Goal: Information Seeking & Learning: Learn about a topic

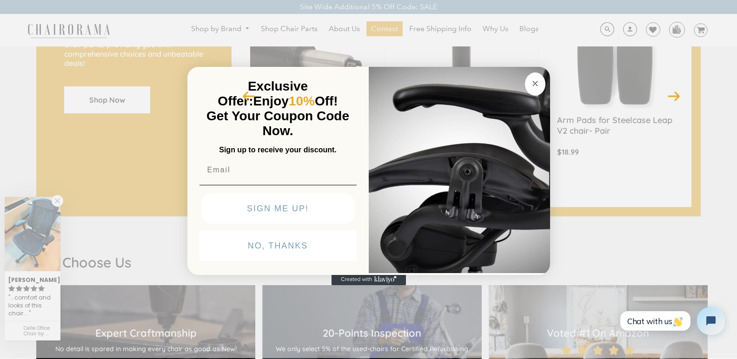
scroll to position [837, 0]
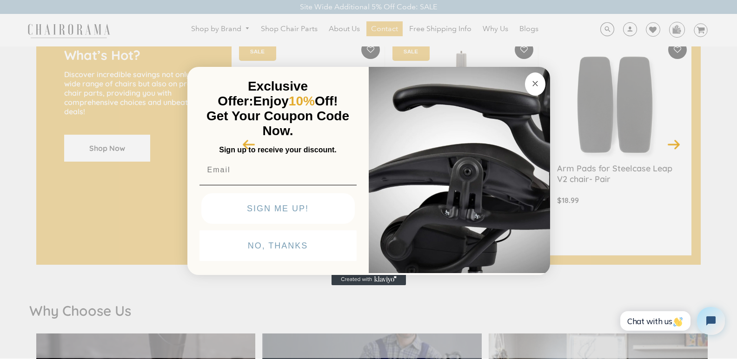
click at [544, 85] on button "Close dialog" at bounding box center [535, 84] width 20 height 23
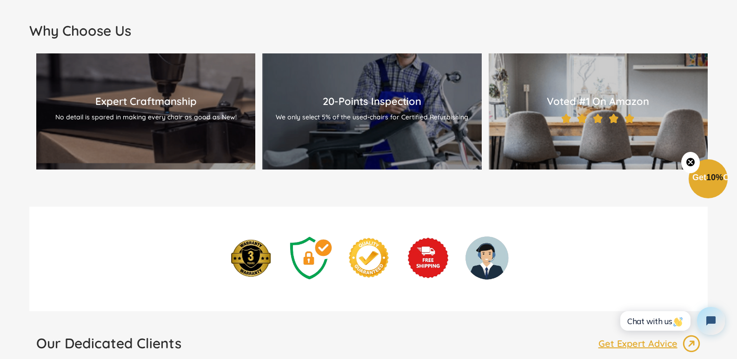
scroll to position [1162, 0]
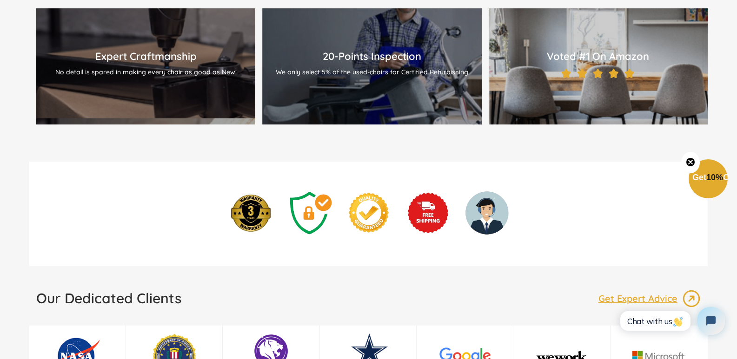
click at [690, 159] on circle "Close teaser" at bounding box center [690, 162] width 9 height 9
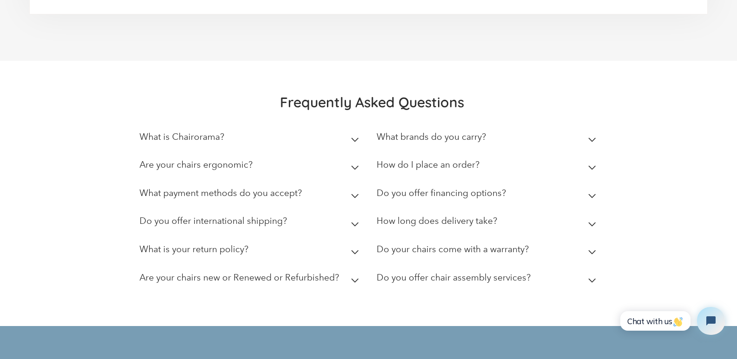
scroll to position [2614, 0]
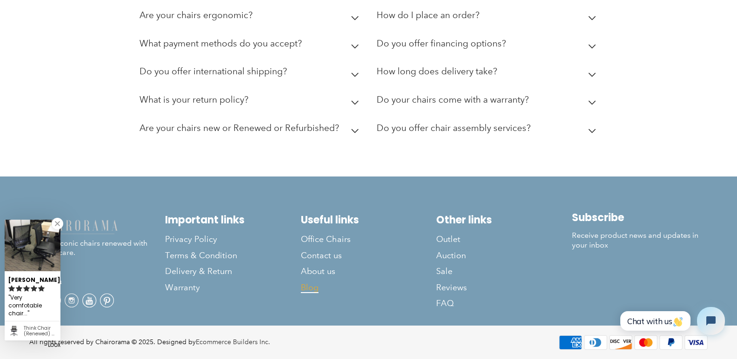
click at [311, 287] on span "Blog" at bounding box center [310, 288] width 18 height 11
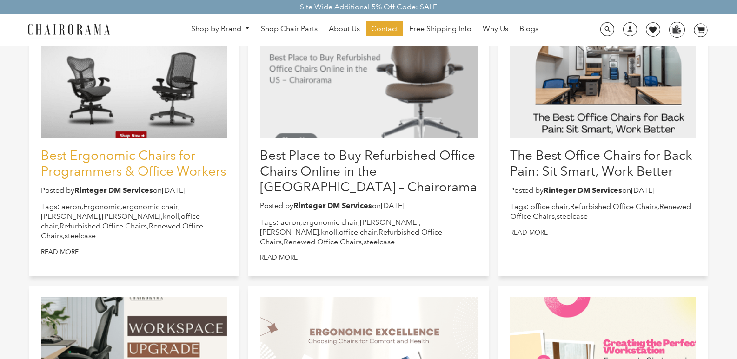
click at [189, 169] on link "Best Ergonomic Chairs for Programmers & Office Workers" at bounding box center [133, 163] width 185 height 31
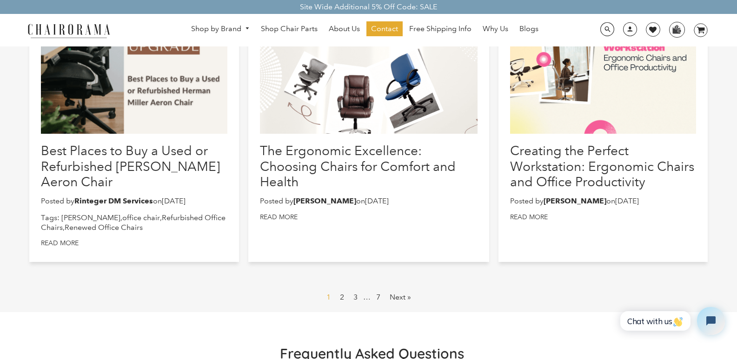
scroll to position [511, 0]
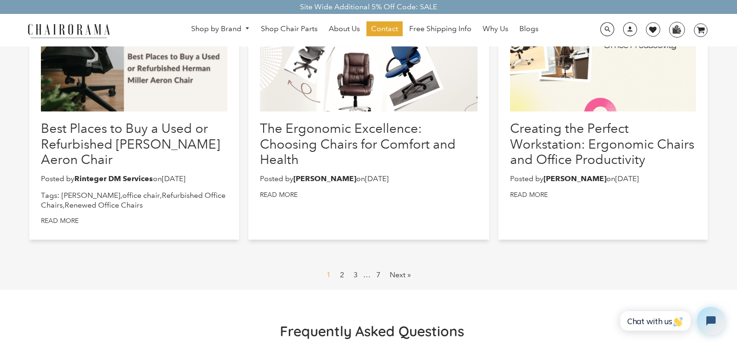
click at [339, 274] on link "2" at bounding box center [342, 275] width 12 height 15
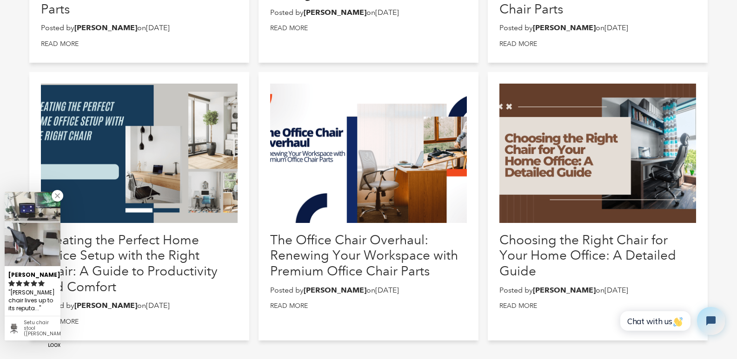
scroll to position [465, 0]
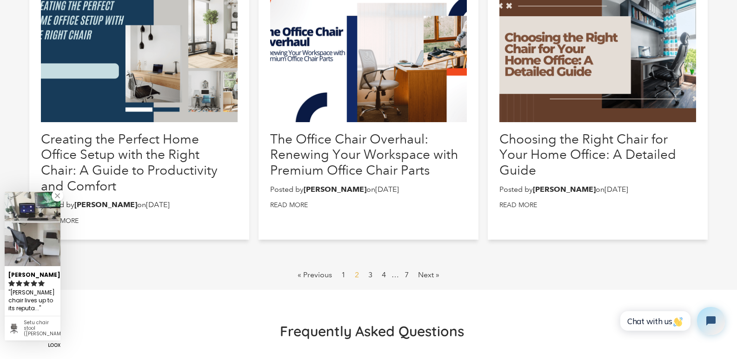
click at [341, 274] on link "1" at bounding box center [344, 275] width 12 height 15
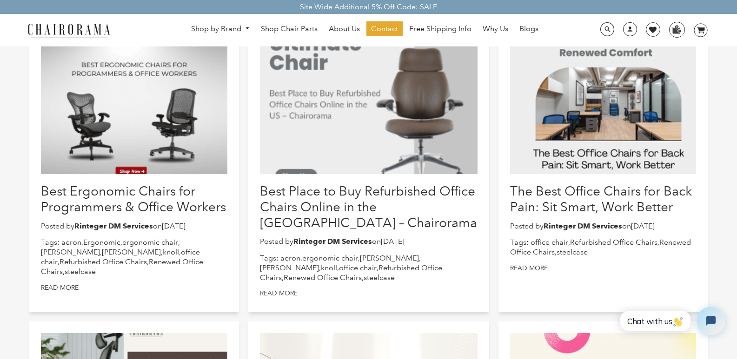
scroll to position [139, 0]
